Goal: Transaction & Acquisition: Purchase product/service

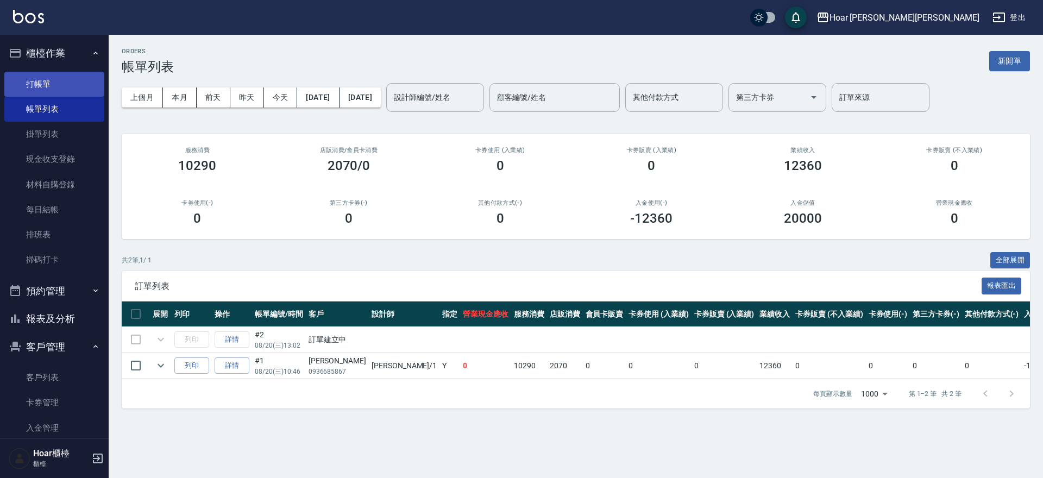
click at [52, 75] on link "打帳單" at bounding box center [54, 84] width 100 height 25
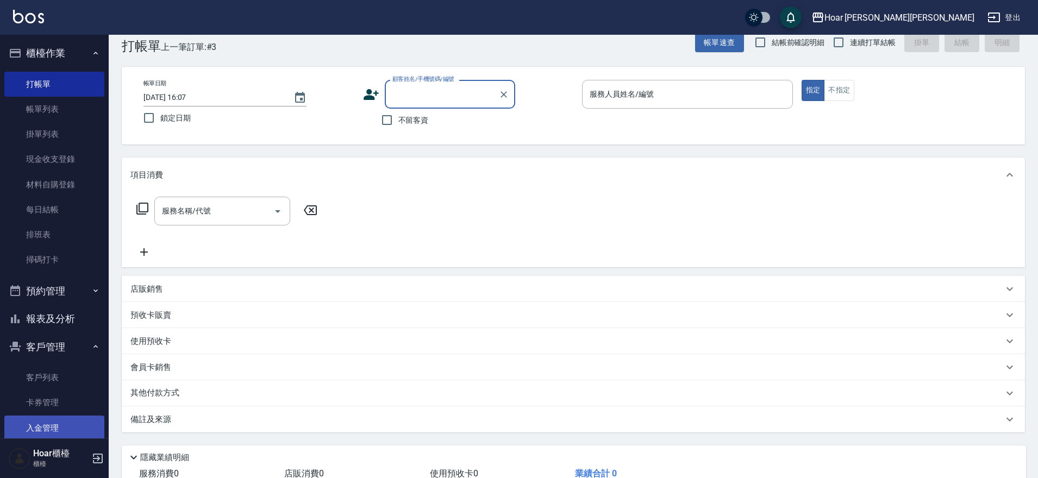
scroll to position [47, 0]
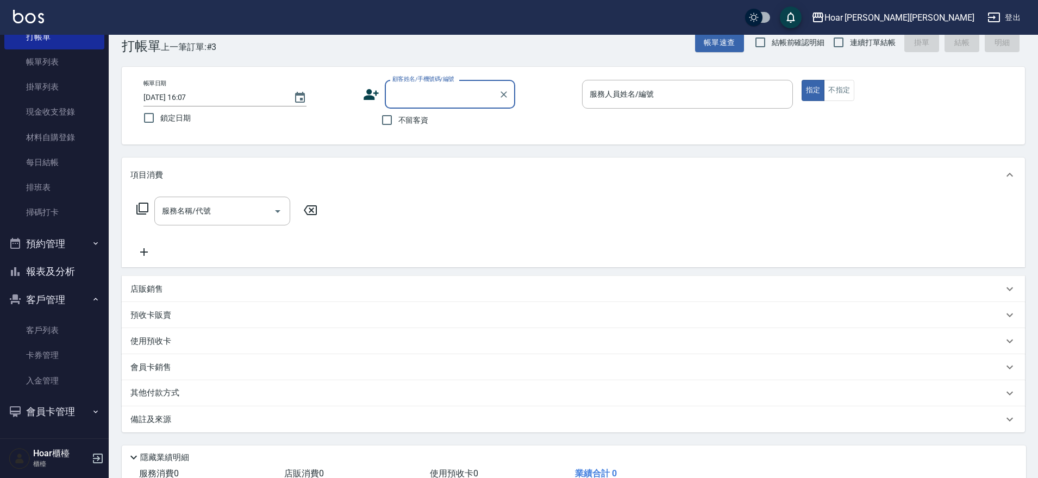
click at [64, 274] on button "報表及分析" at bounding box center [54, 272] width 100 height 28
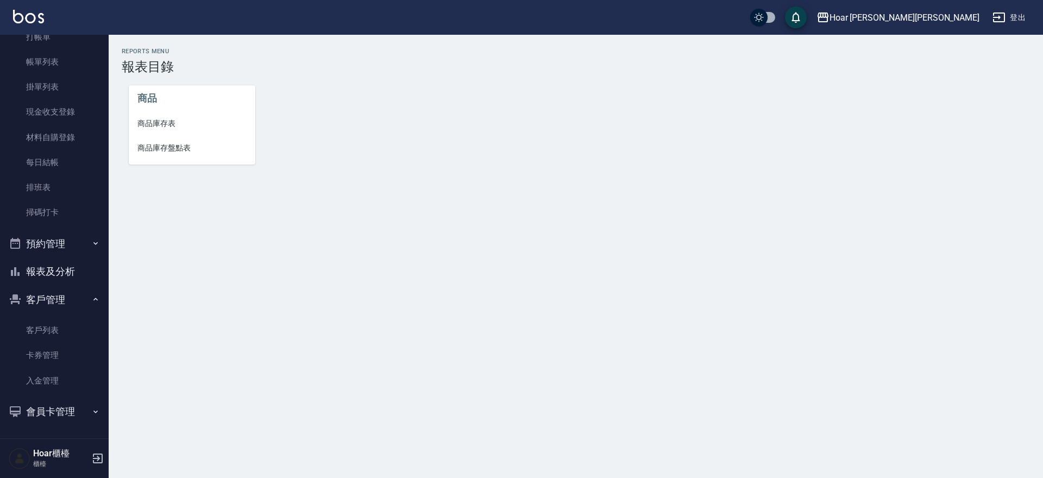
click at [172, 128] on span "商品庫存表" at bounding box center [191, 123] width 109 height 11
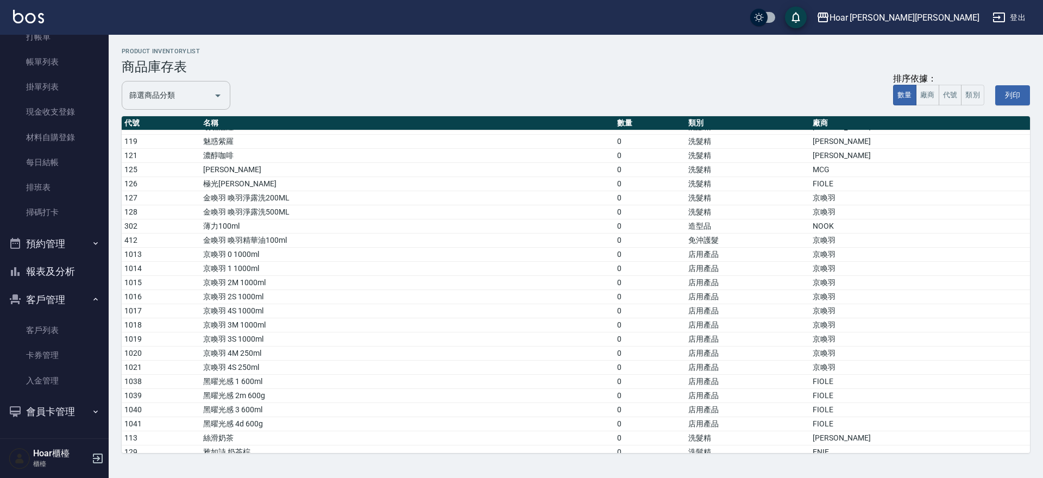
scroll to position [39, 0]
click at [181, 93] on input "篩選商品分類" at bounding box center [168, 95] width 83 height 19
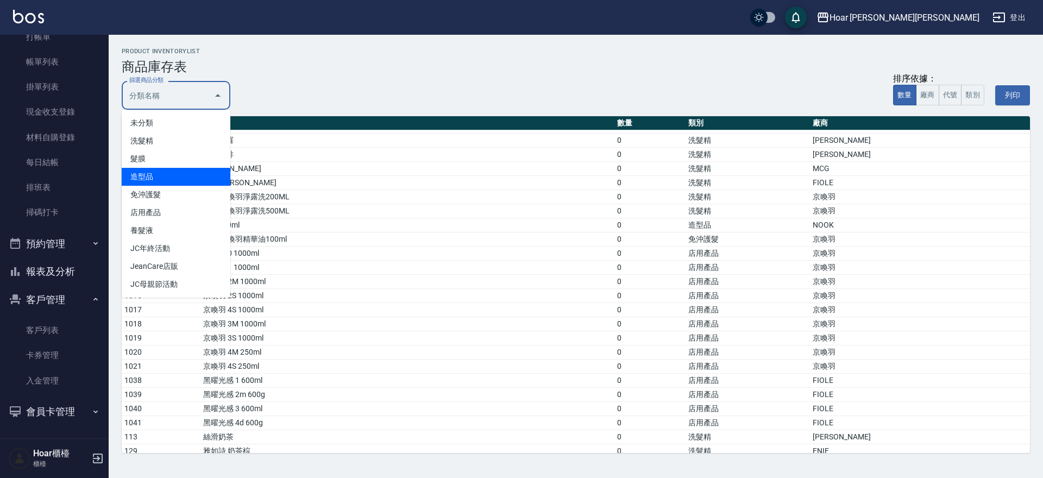
click at [171, 181] on li "造型品" at bounding box center [176, 177] width 109 height 18
type input "造型品"
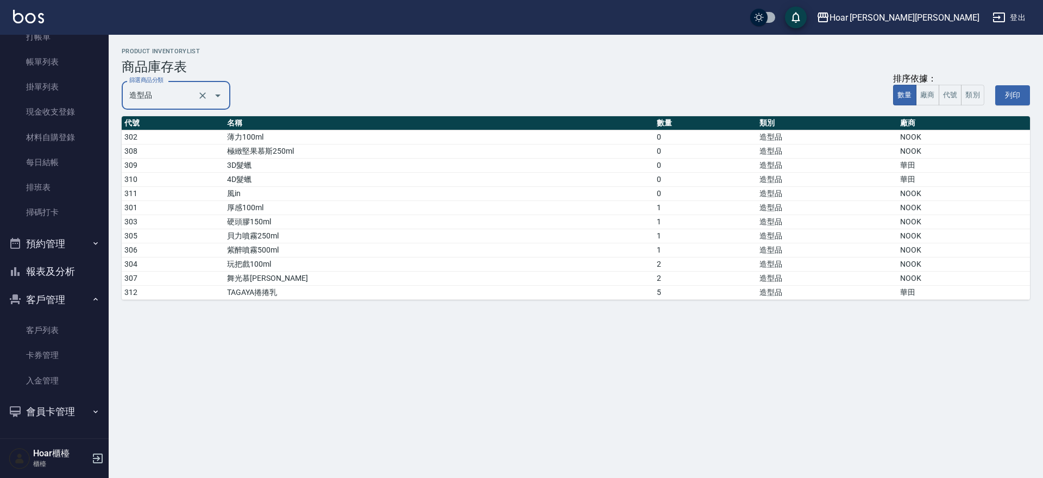
drag, startPoint x: 928, startPoint y: 96, endPoint x: 884, endPoint y: 101, distance: 43.7
click at [928, 96] on button "廠商" at bounding box center [927, 95] width 23 height 21
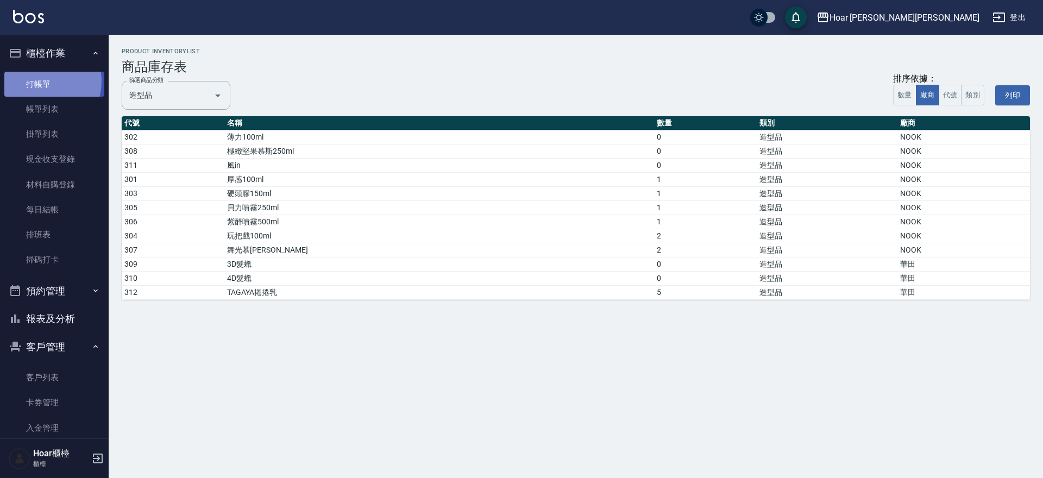
drag, startPoint x: 39, startPoint y: 81, endPoint x: 95, endPoint y: 89, distance: 56.5
click at [40, 81] on link "打帳單" at bounding box center [54, 84] width 100 height 25
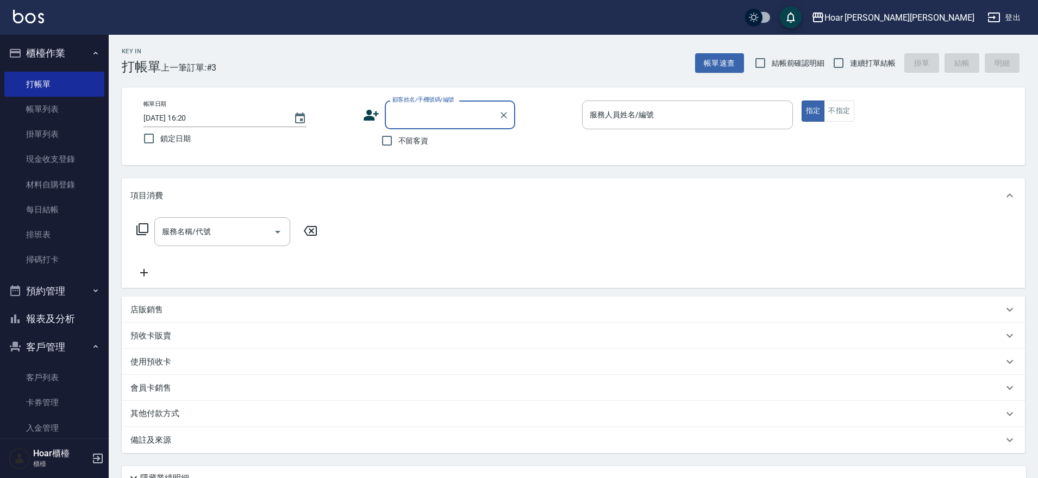
drag, startPoint x: 409, startPoint y: 139, endPoint x: 417, endPoint y: 136, distance: 9.1
click at [409, 139] on span "不留客資" at bounding box center [413, 140] width 30 height 11
click at [398, 139] on input "不留客資" at bounding box center [386, 140] width 23 height 23
checkbox input "true"
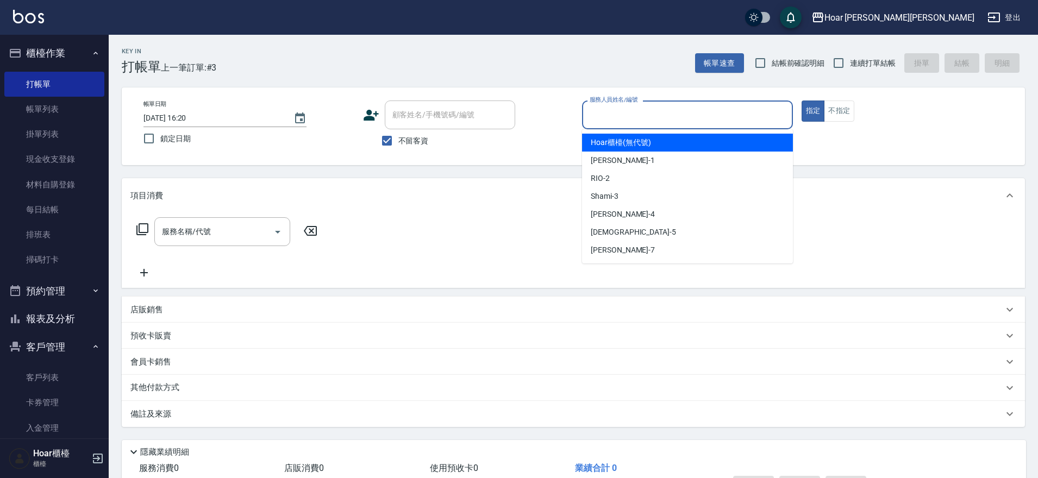
drag, startPoint x: 604, startPoint y: 115, endPoint x: 600, endPoint y: 140, distance: 24.7
click at [603, 115] on input "服務人員姓名/編號" at bounding box center [687, 114] width 201 height 19
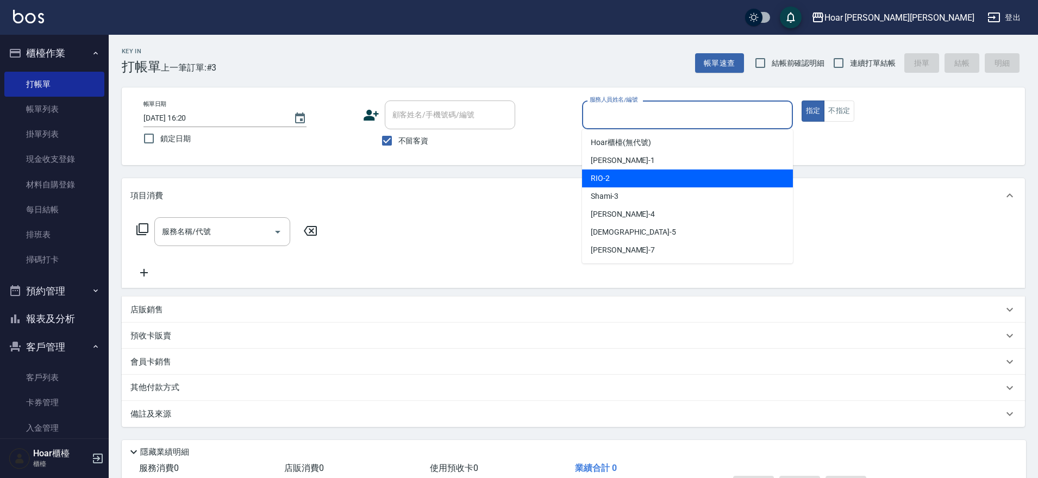
drag, startPoint x: 587, startPoint y: 177, endPoint x: 429, endPoint y: 180, distance: 158.7
click at [587, 177] on div "RIO -2" at bounding box center [687, 179] width 211 height 18
type input "RIO-2"
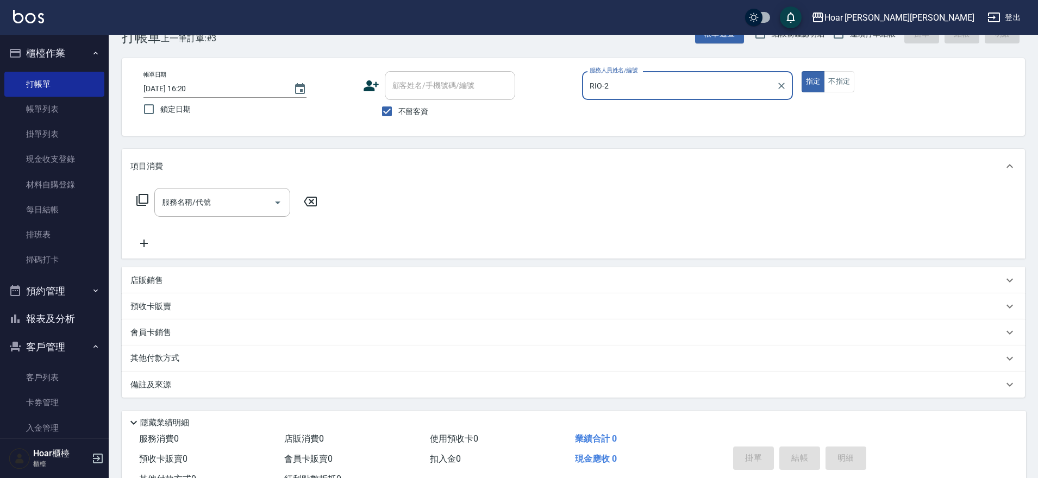
scroll to position [33, 0]
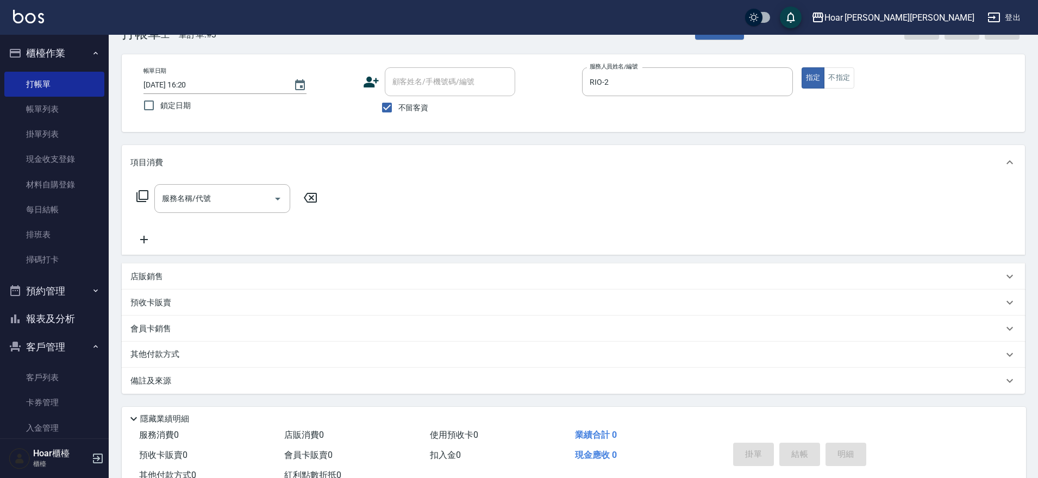
drag, startPoint x: 192, startPoint y: 282, endPoint x: 179, endPoint y: 291, distance: 16.4
click at [192, 282] on div "店販銷售" at bounding box center [566, 276] width 873 height 11
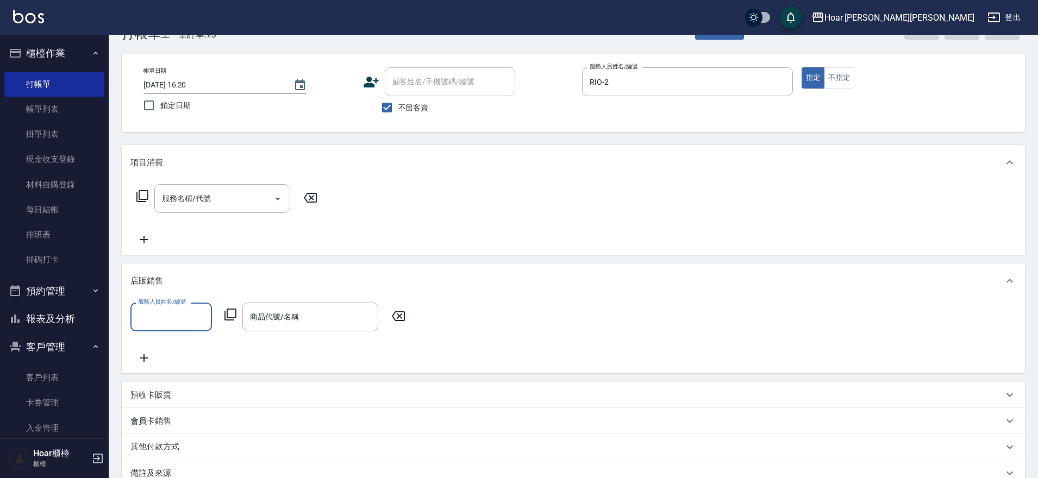
scroll to position [0, 0]
click at [172, 309] on input "服務人員姓名/編號" at bounding box center [171, 317] width 72 height 19
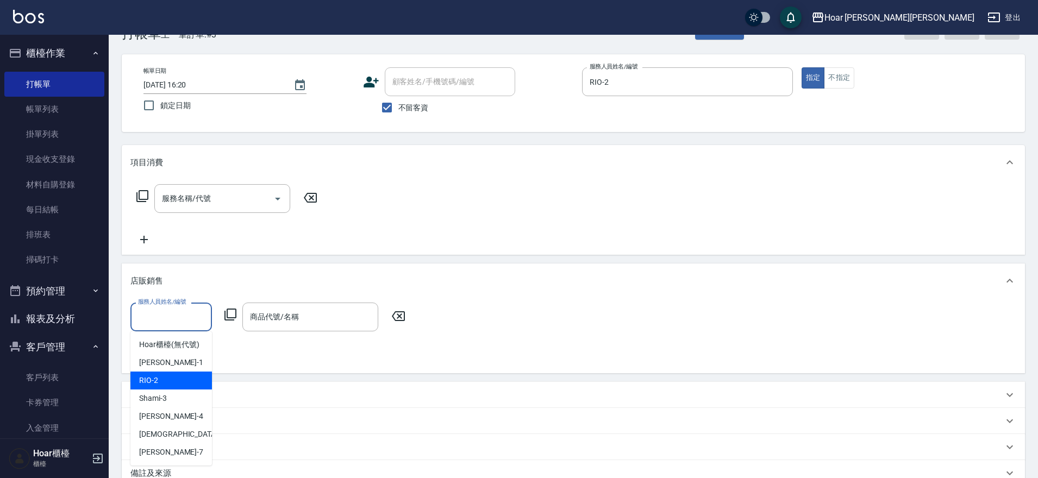
drag, startPoint x: 167, startPoint y: 373, endPoint x: 199, endPoint y: 364, distance: 33.0
click at [168, 373] on div "RIO -2" at bounding box center [171, 381] width 82 height 18
type input "RIO-2"
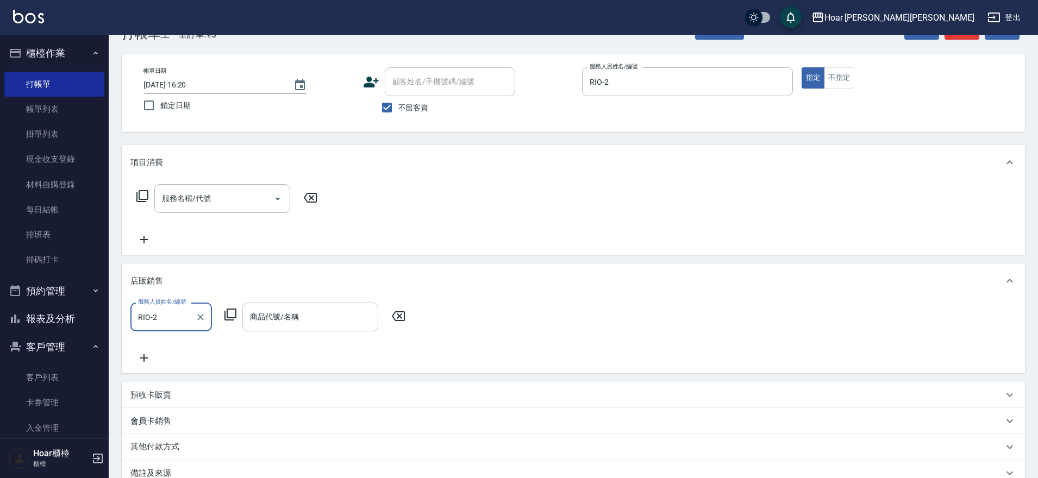
click at [295, 327] on div "商品代號/名稱" at bounding box center [310, 317] width 136 height 29
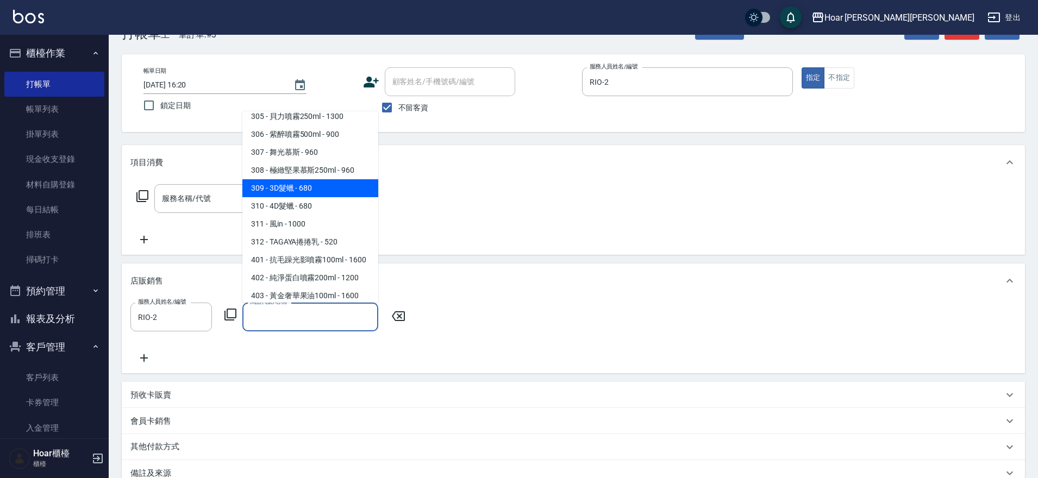
scroll to position [1081, 0]
drag, startPoint x: 307, startPoint y: 205, endPoint x: 335, endPoint y: 270, distance: 69.9
click at [306, 197] on span "309 - 3D髮蠟 - 680" at bounding box center [310, 188] width 136 height 18
type input "3D髮蠟"
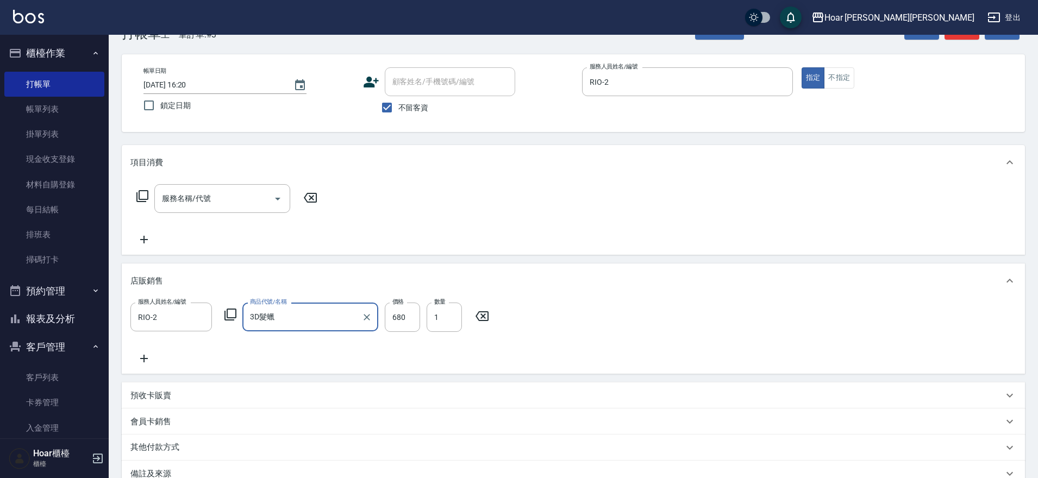
scroll to position [165, 0]
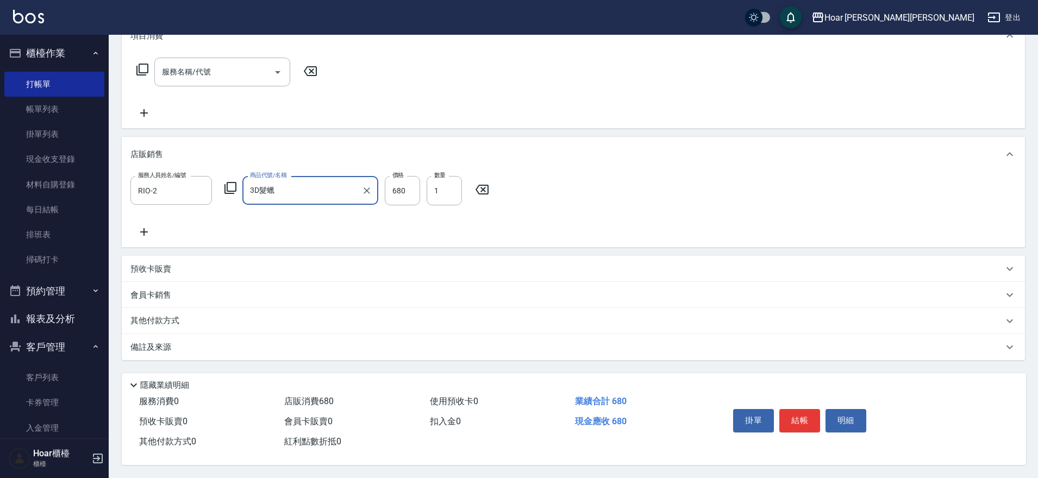
click at [821, 413] on div "掛單 結帳 明細" at bounding box center [800, 422] width 142 height 34
click at [792, 409] on button "結帳" at bounding box center [799, 420] width 41 height 23
